Goal: Task Accomplishment & Management: Manage account settings

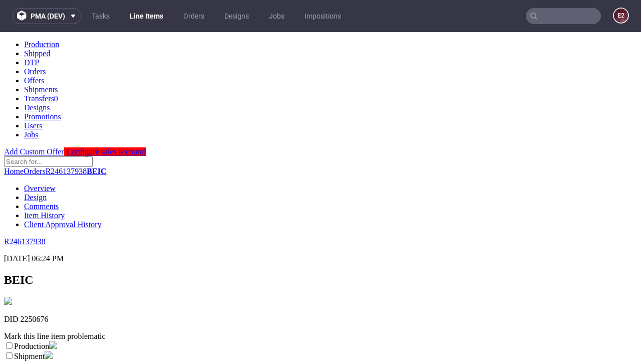
scroll to position [176, 0]
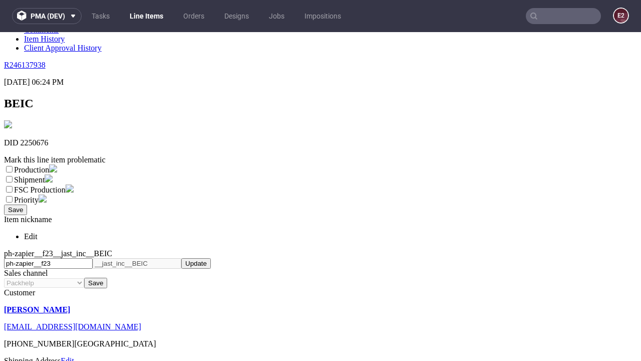
select select "dtp_ca_needed"
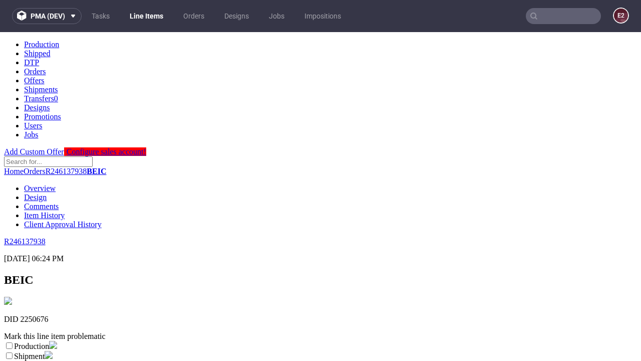
scroll to position [0, 0]
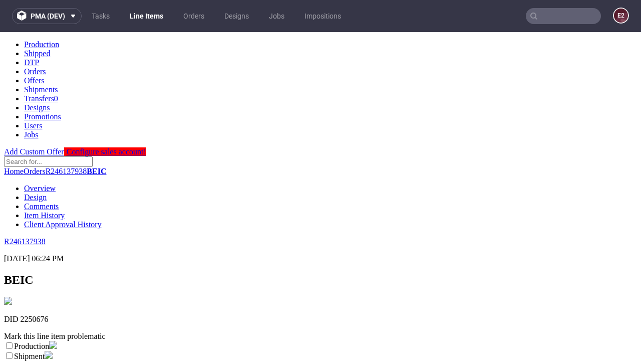
checkbox input "true"
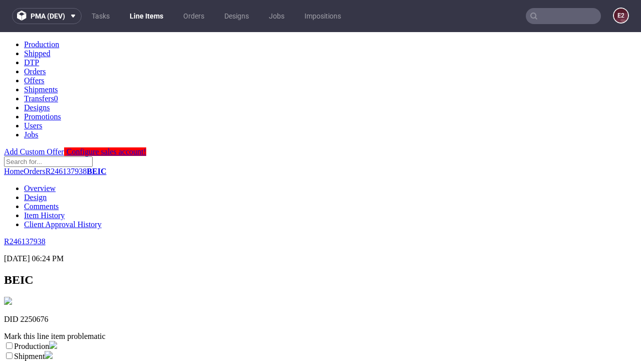
scroll to position [9, 0]
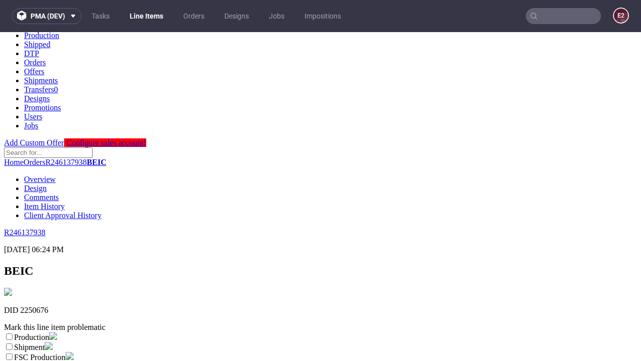
type textarea "test"
